Goal: Navigation & Orientation: Find specific page/section

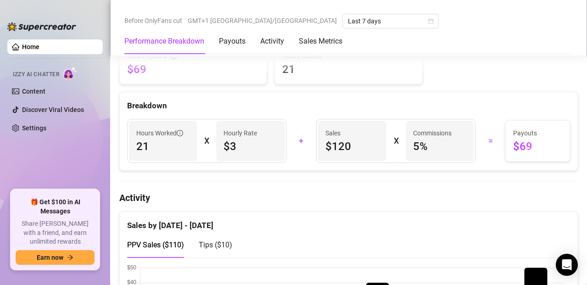
scroll to position [295, 0]
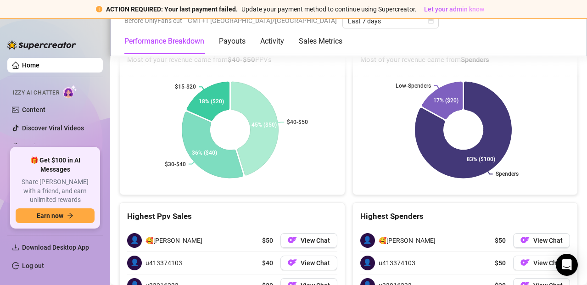
scroll to position [1553, 0]
